Goal: Task Accomplishment & Management: Use online tool/utility

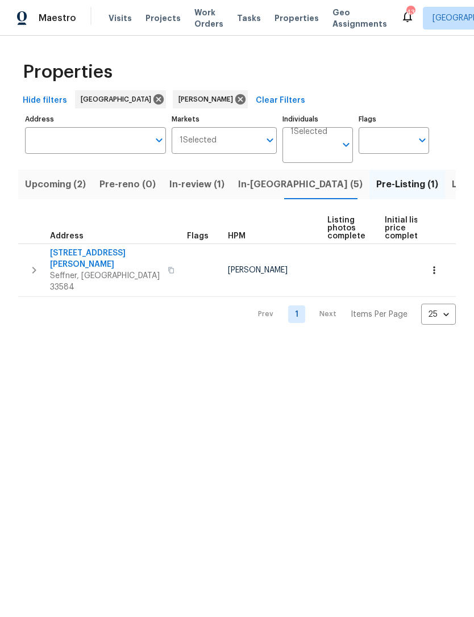
click at [452, 190] on span "Listed (17)" at bounding box center [475, 185] width 47 height 16
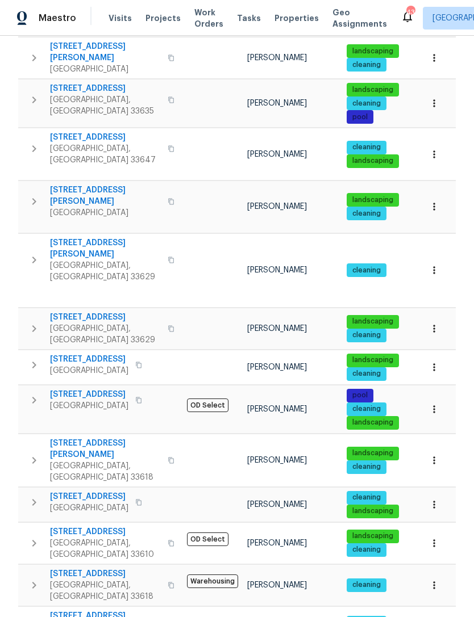
scroll to position [306, 0]
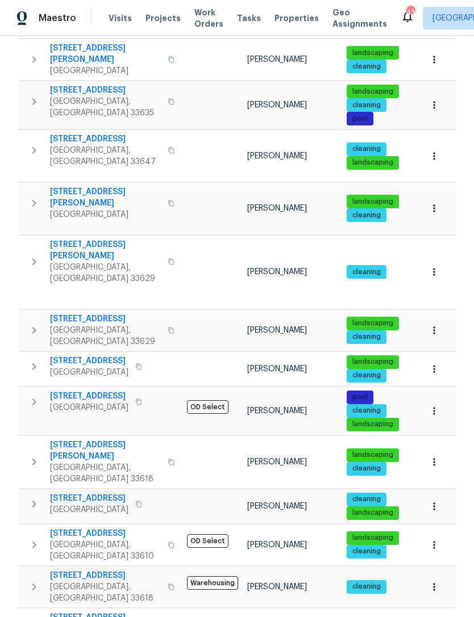
click at [72, 570] on span "[STREET_ADDRESS]" at bounding box center [105, 575] width 111 height 11
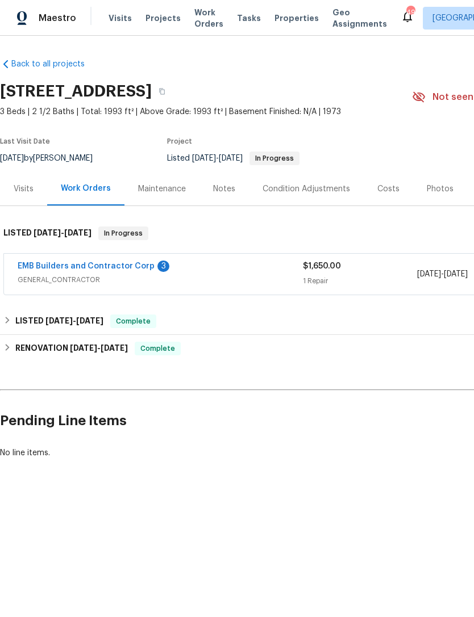
click at [32, 265] on link "EMB Builders and Contractor Corp" at bounding box center [86, 266] width 137 height 8
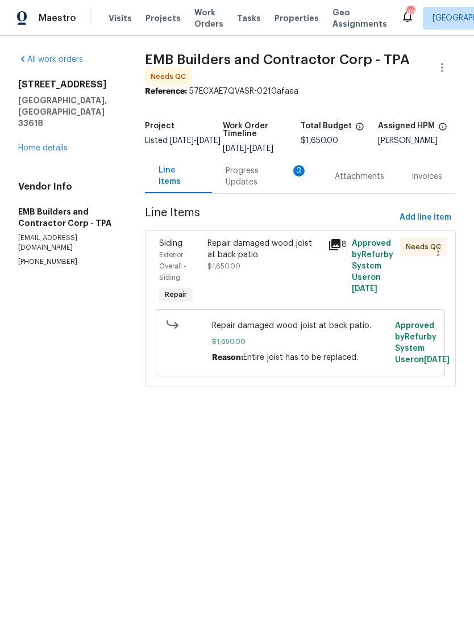
click at [276, 182] on div "Progress Updates 3" at bounding box center [266, 176] width 82 height 23
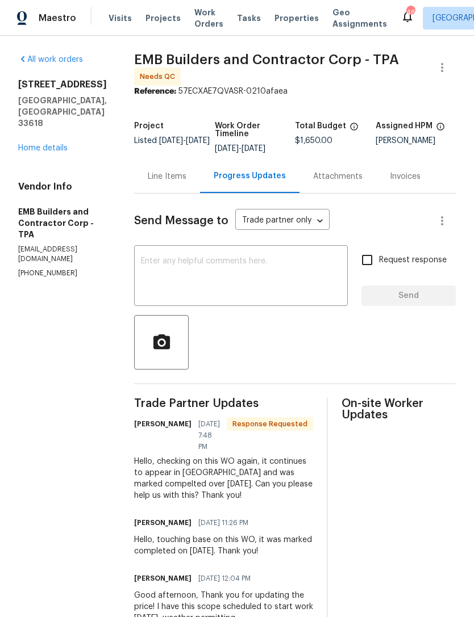
click at [162, 172] on div "Line Items" at bounding box center [167, 176] width 39 height 11
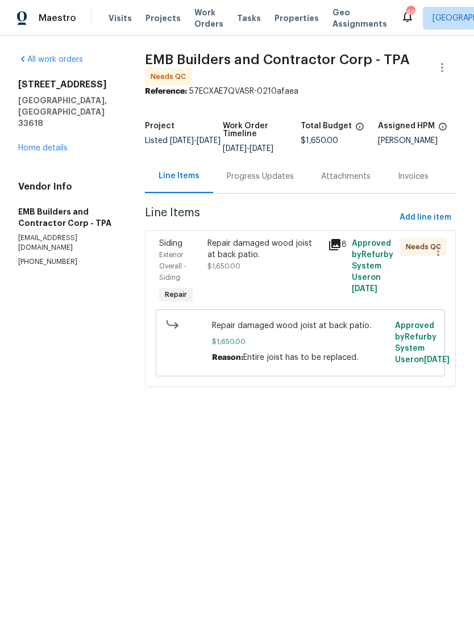
click at [296, 272] on div "Repair damaged wood joist at back patio. $1,650.00" at bounding box center [264, 255] width 114 height 34
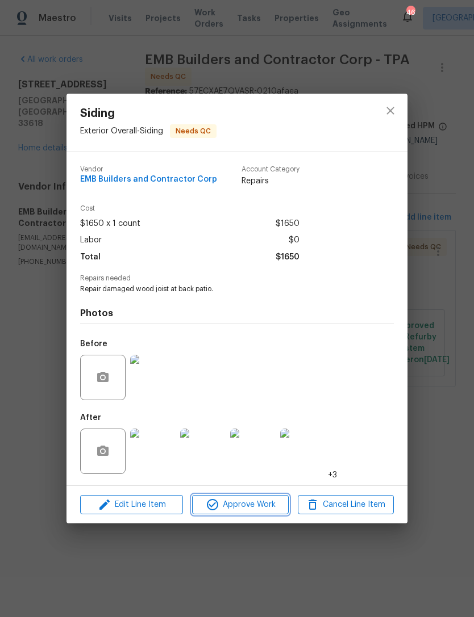
click at [277, 502] on span "Approve Work" at bounding box center [239, 505] width 89 height 14
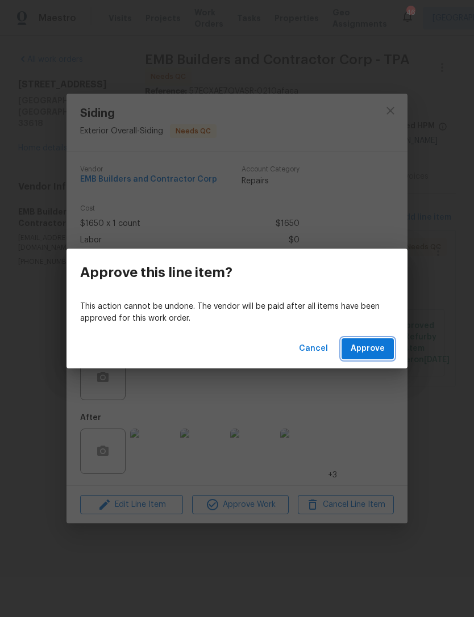
click at [388, 344] on button "Approve" at bounding box center [367, 349] width 52 height 21
click at [388, 347] on button "Loading..." at bounding box center [364, 349] width 57 height 21
click at [376, 345] on span "Loading..." at bounding box center [364, 349] width 39 height 14
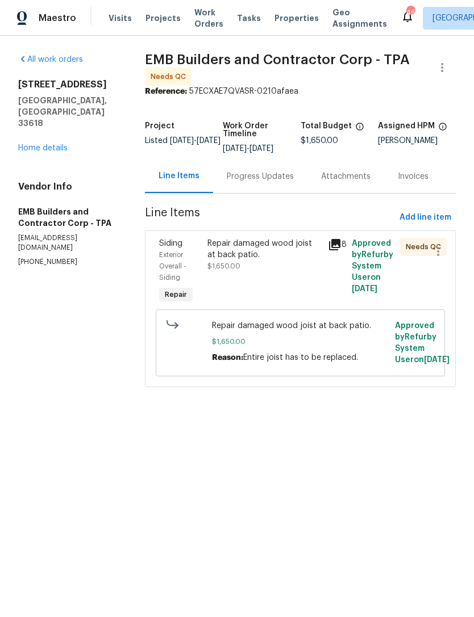
click at [245, 257] on div "Repair damaged wood joist at back patio." at bounding box center [264, 249] width 114 height 23
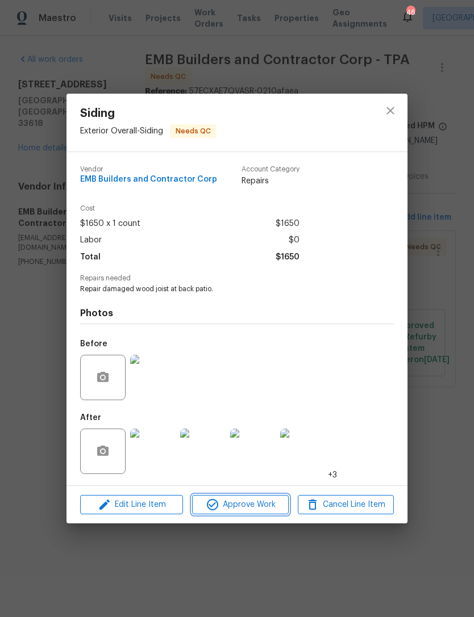
click at [256, 511] on span "Approve Work" at bounding box center [239, 505] width 89 height 14
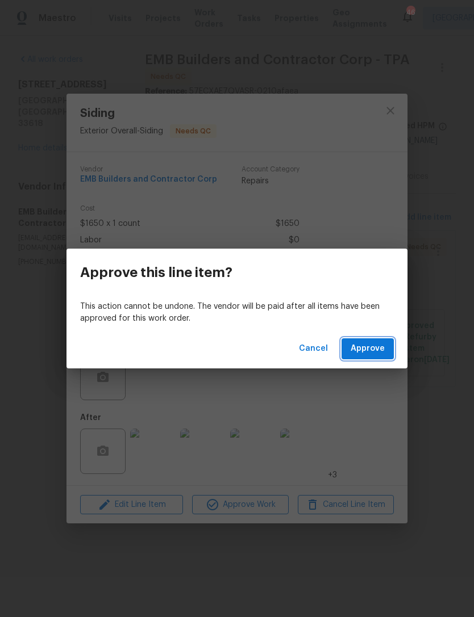
click at [369, 347] on span "Approve" at bounding box center [367, 349] width 34 height 14
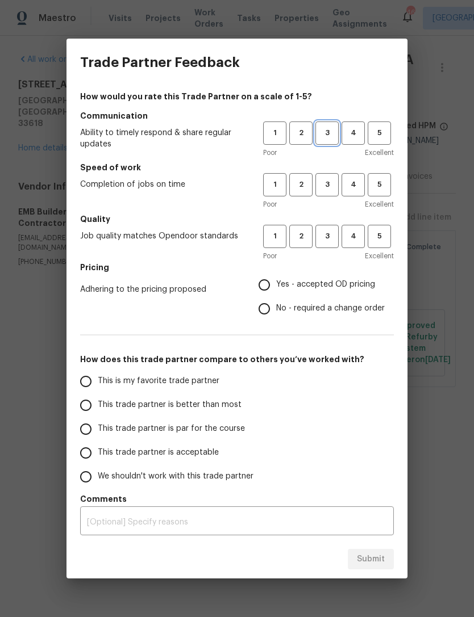
click at [327, 143] on button "3" at bounding box center [326, 133] width 23 height 23
click at [336, 196] on button "3" at bounding box center [326, 184] width 23 height 23
click at [331, 248] on button "3" at bounding box center [326, 236] width 23 height 23
click at [89, 381] on input "This is my favorite trade partner" at bounding box center [86, 382] width 24 height 24
radio input "true"
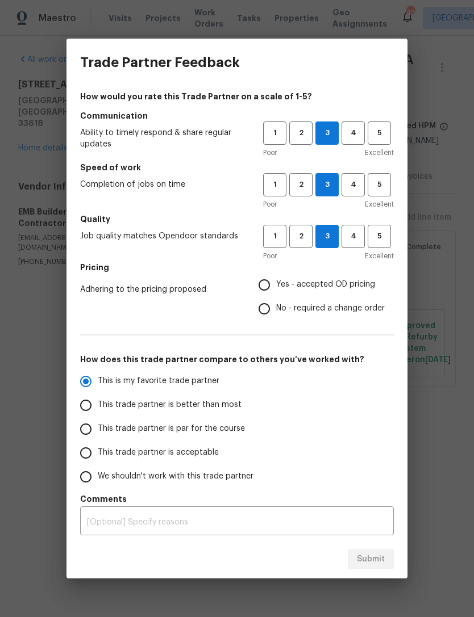
click at [381, 559] on div "Submit" at bounding box center [236, 559] width 341 height 39
click at [256, 287] on input "Yes - accepted OD pricing" at bounding box center [264, 285] width 24 height 24
click at [382, 555] on span "Submit" at bounding box center [371, 560] width 28 height 14
radio input "false"
